Goal: Complete application form

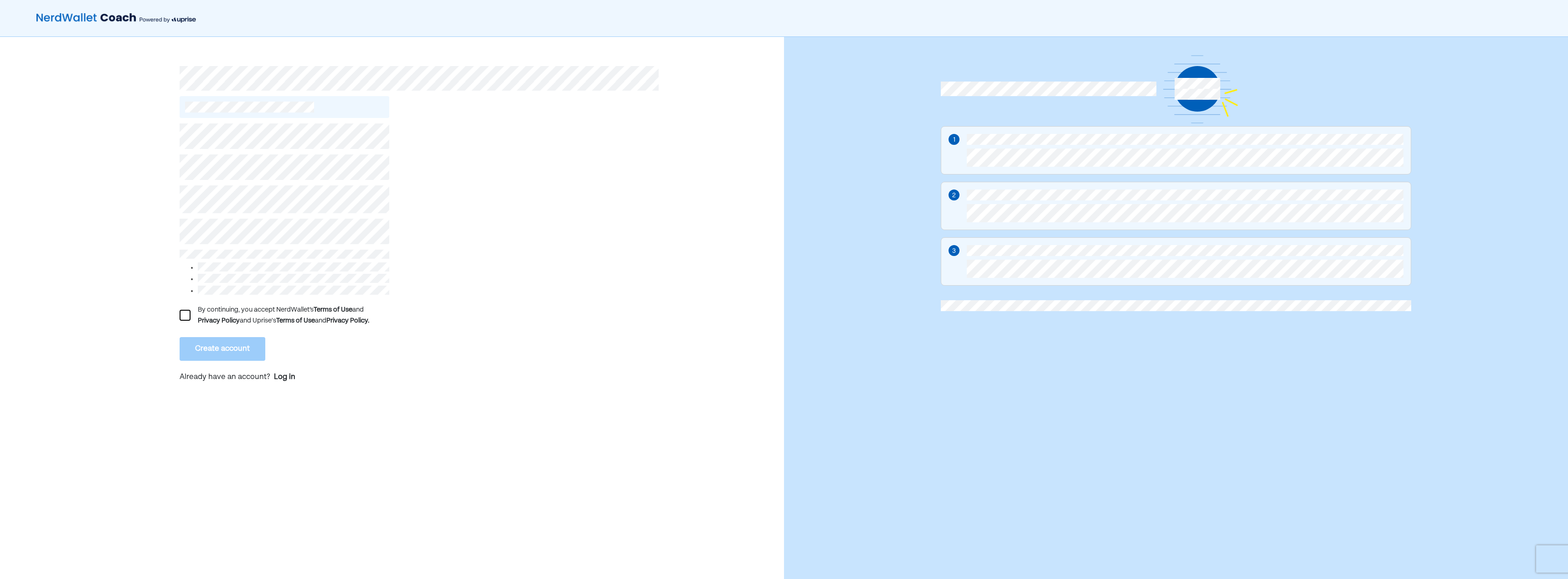
click at [177, 310] on div "By continuing, you accept NerdWallet’s Terms of Use and Privacy Policy and Upri…" at bounding box center [392, 313] width 784 height 551
click at [181, 315] on div at bounding box center [185, 315] width 11 height 11
click at [204, 345] on button "Create account" at bounding box center [222, 348] width 86 height 24
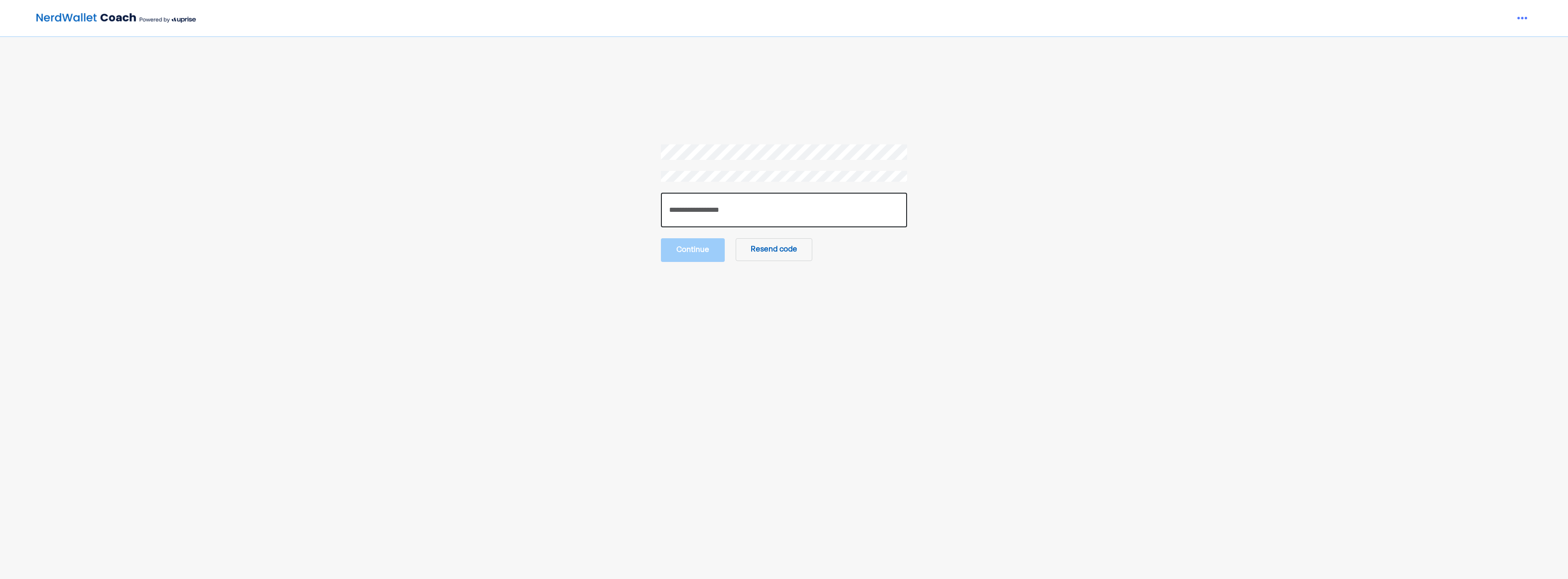
click at [712, 215] on input "number" at bounding box center [784, 210] width 246 height 35
paste input "******"
type input "******"
click at [712, 268] on main "****** Continue Resend code" at bounding box center [783, 403] width 1097 height 518
click at [711, 262] on main "****** Continue Resend code" at bounding box center [783, 403] width 1097 height 518
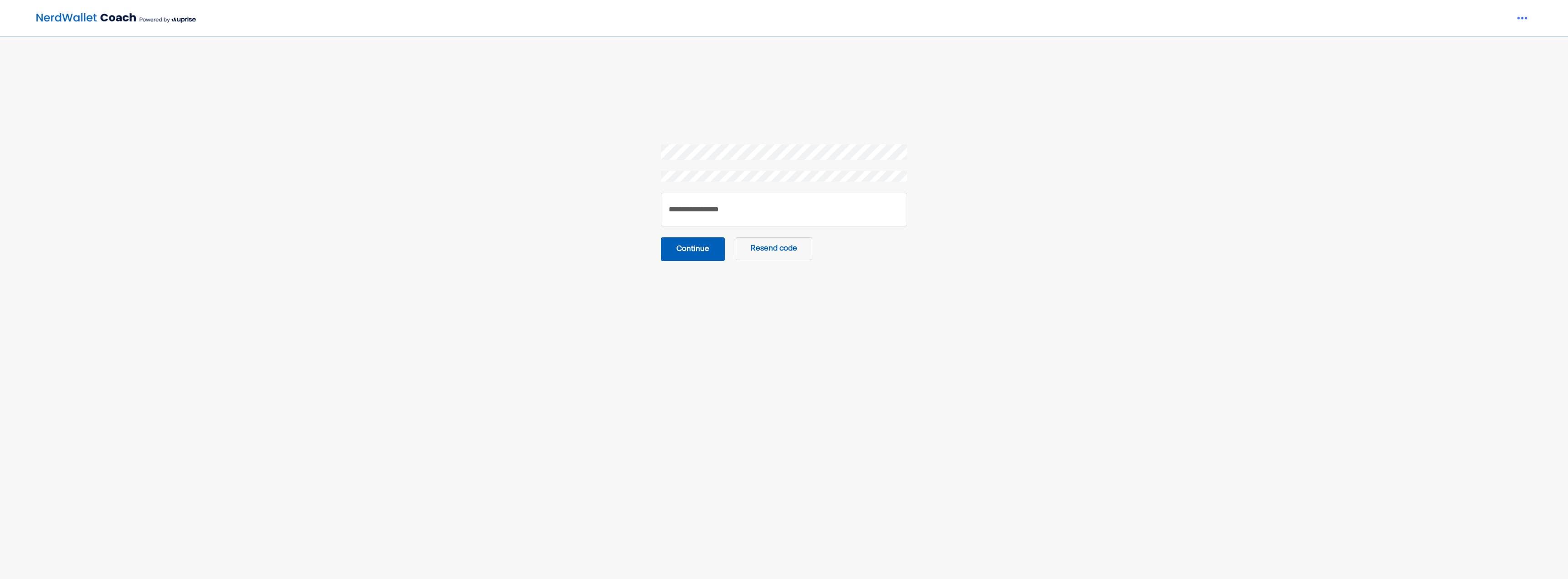
click at [705, 252] on button "Continue" at bounding box center [693, 249] width 64 height 24
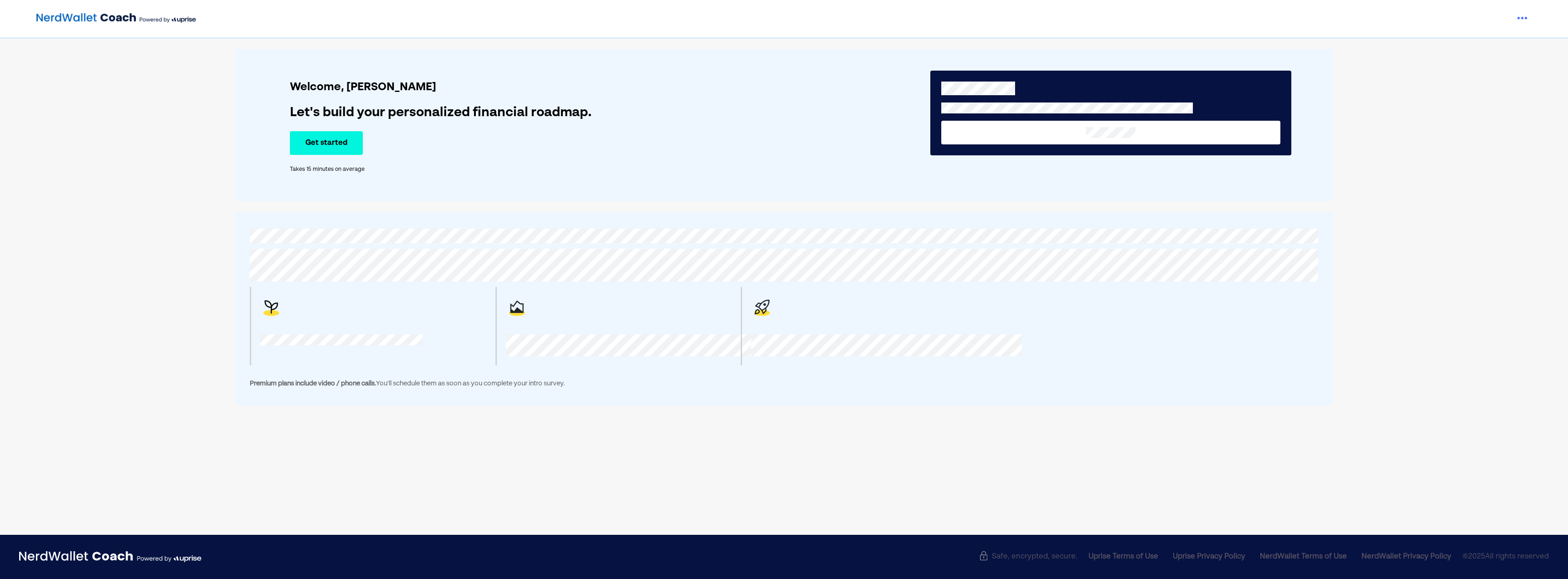
click at [332, 145] on button "Get started" at bounding box center [326, 143] width 73 height 24
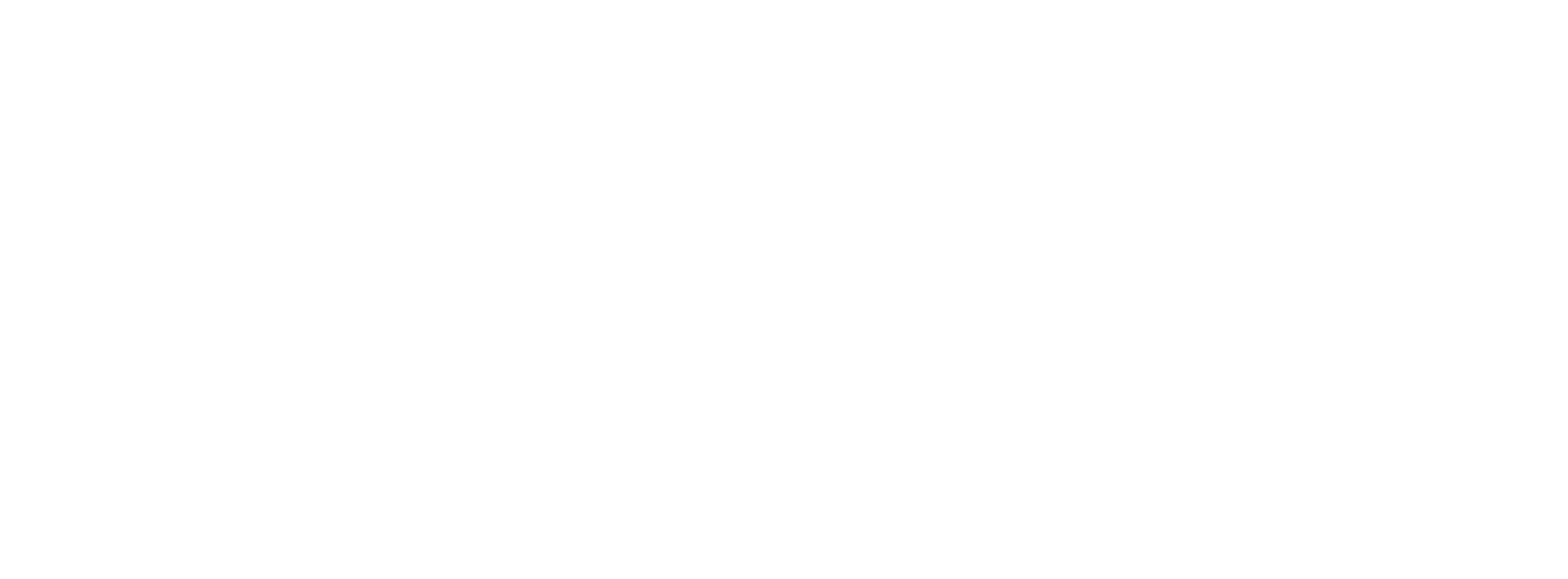
click at [332, 145] on body "NerdWallet Coach, powered by Uprise" at bounding box center [784, 290] width 1568 height 579
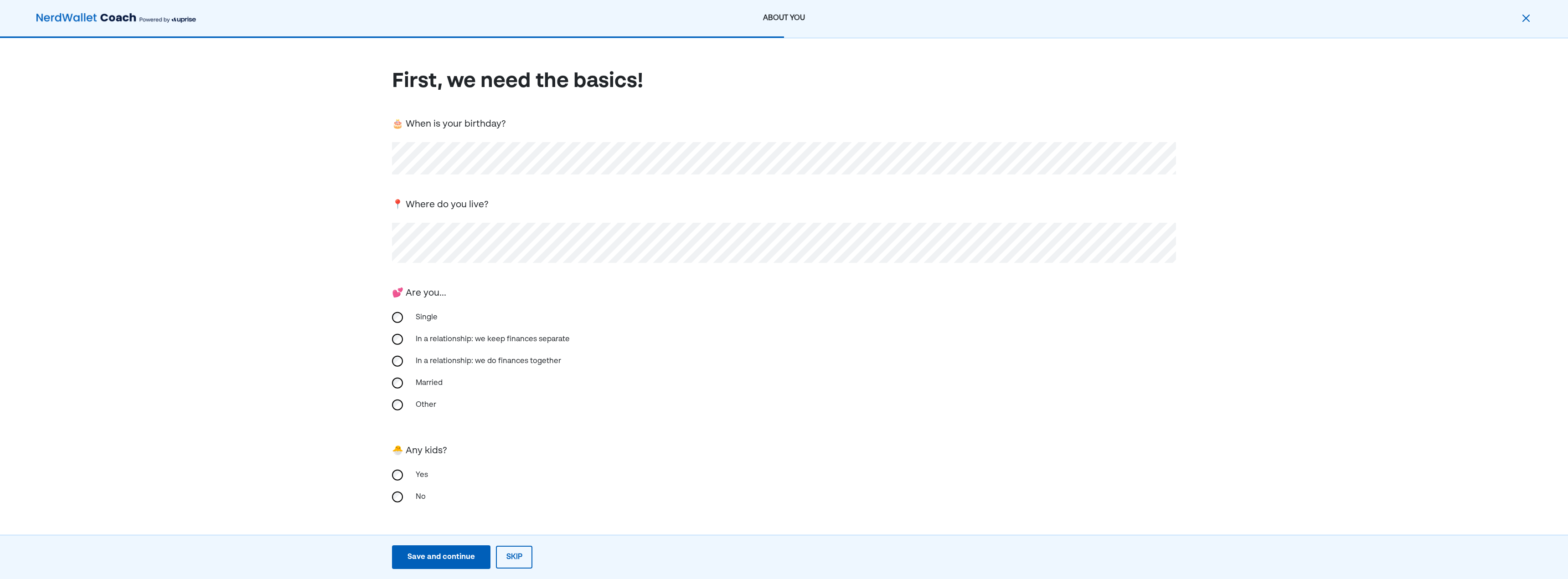
drag, startPoint x: 426, startPoint y: 314, endPoint x: 443, endPoint y: 348, distance: 38.0
click at [427, 314] on div "Single" at bounding box center [456, 317] width 91 height 22
click at [393, 378] on div "Married" at bounding box center [784, 383] width 784 height 22
click at [413, 465] on div "Yes" at bounding box center [456, 475] width 91 height 22
click at [461, 556] on div "Save and continue" at bounding box center [441, 557] width 68 height 11
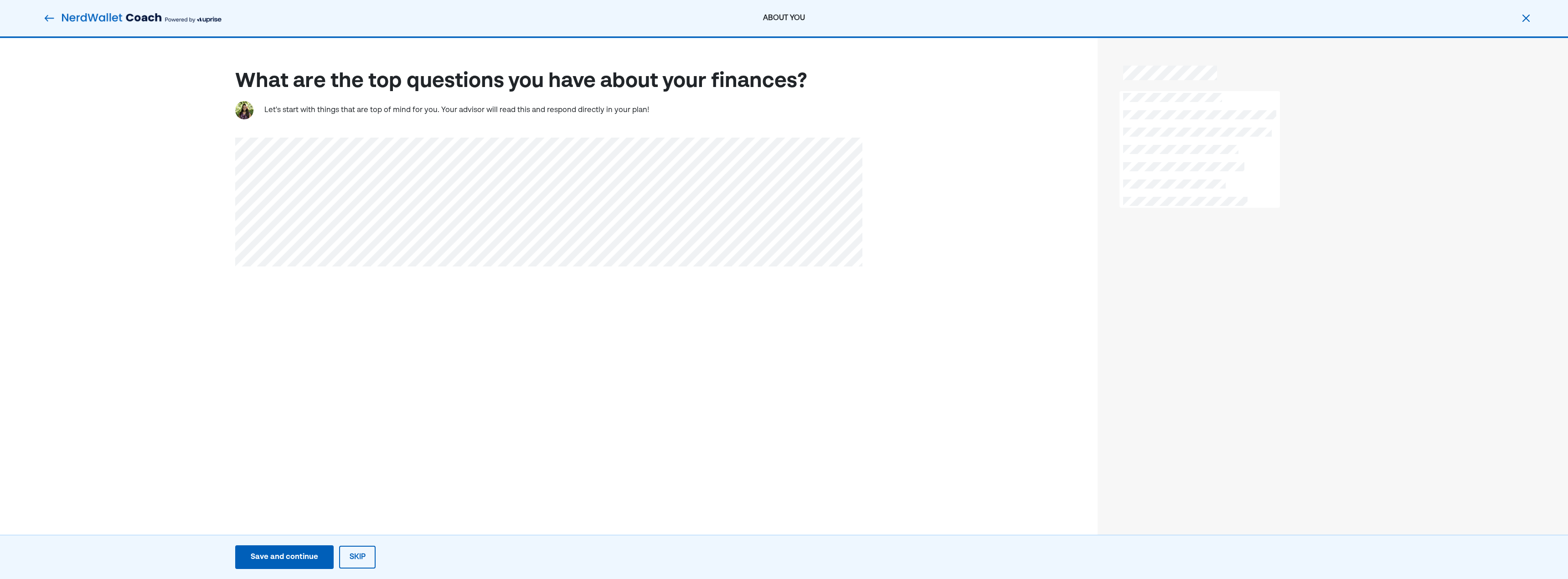
click at [318, 561] on button "Save and continue Save Save and continue" at bounding box center [284, 556] width 99 height 24
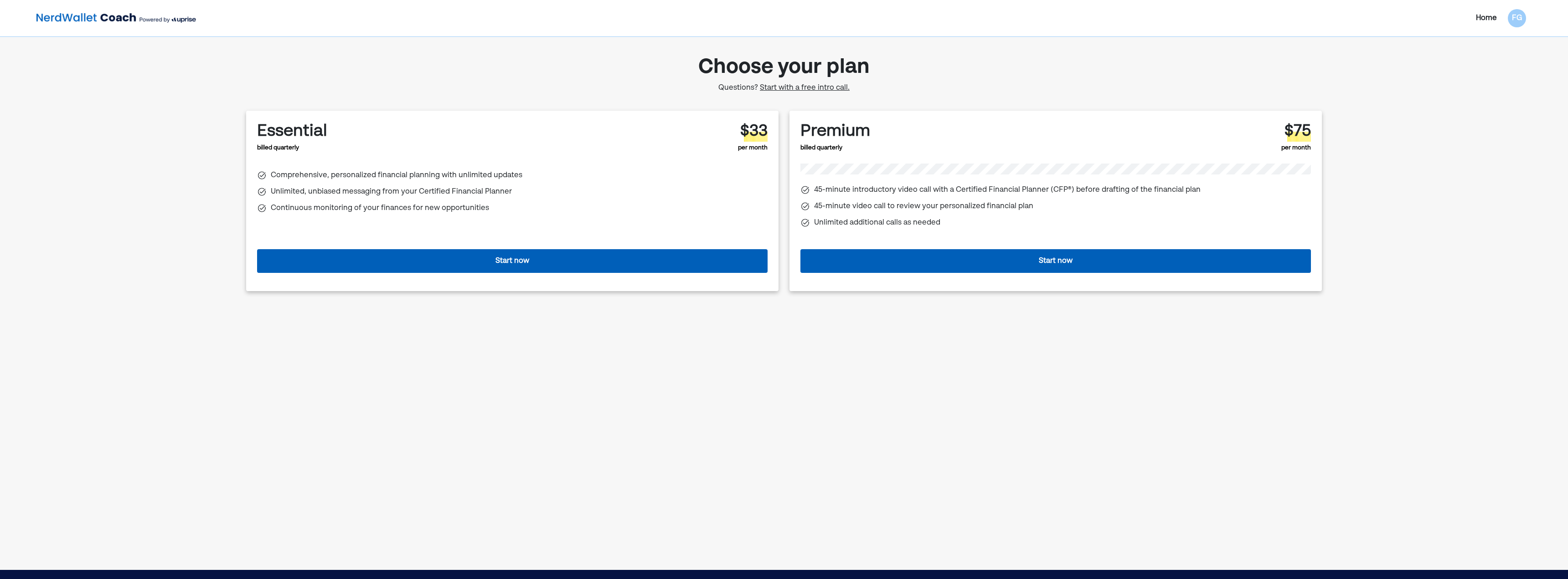
click at [825, 88] on span "Start with a free intro call." at bounding box center [805, 88] width 90 height 7
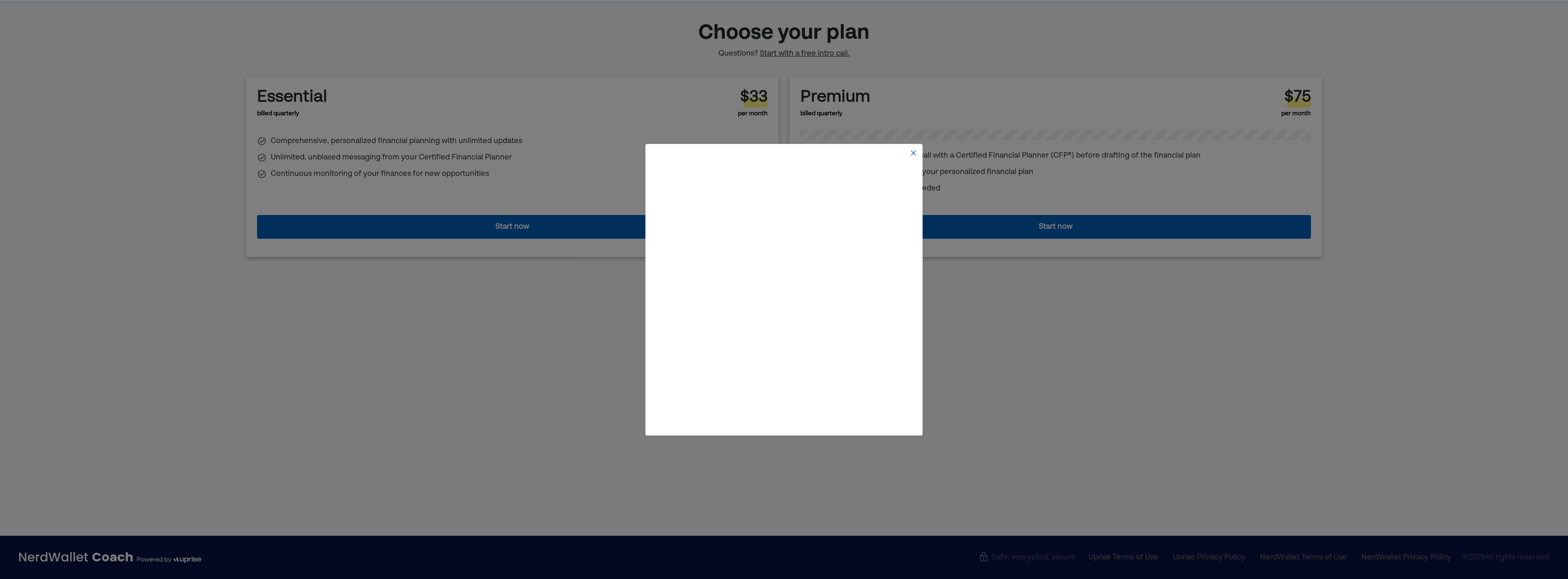
scroll to position [35, 0]
click at [907, 153] on div at bounding box center [783, 153] width 266 height 7
click at [919, 151] on div at bounding box center [783, 153] width 273 height 15
click at [914, 157] on div at bounding box center [783, 153] width 273 height 15
click at [915, 156] on img at bounding box center [914, 153] width 7 height 7
